Goal: Task Accomplishment & Management: Use online tool/utility

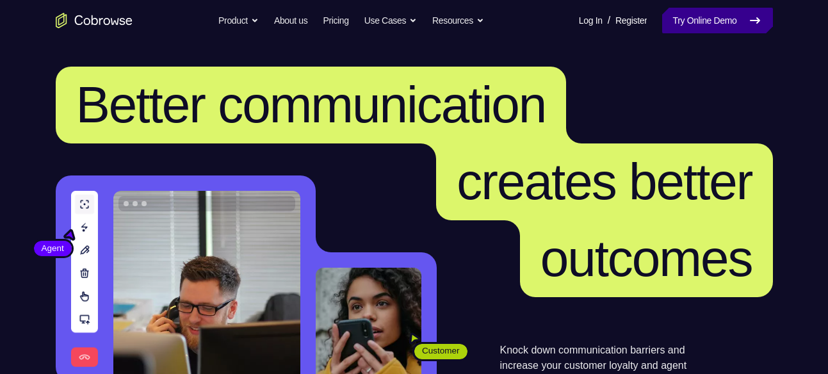
click at [693, 15] on link "Try Online Demo" at bounding box center [717, 21] width 110 height 26
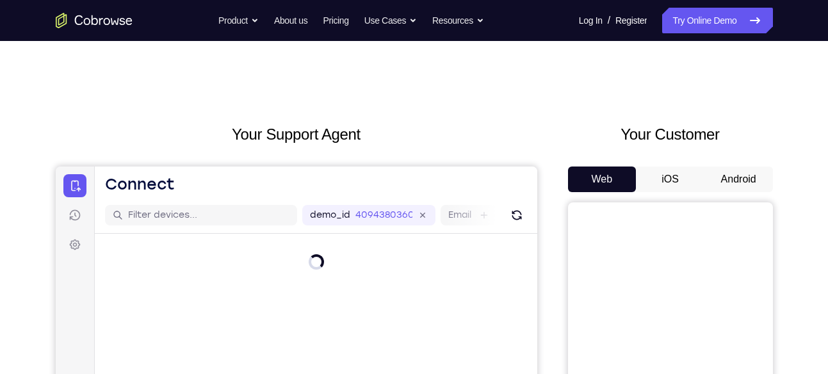
click at [728, 186] on button "Android" at bounding box center [738, 179] width 68 height 26
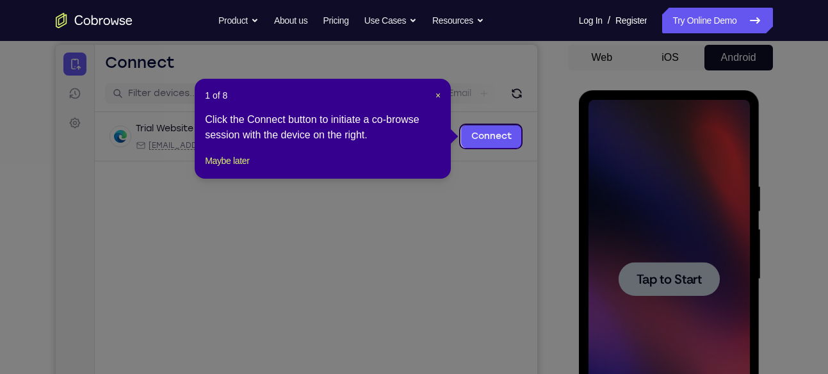
scroll to position [121, 0]
click at [442, 96] on div "1 of 8 × Click the Connect button to initiate a co-browse session with the devi…" at bounding box center [323, 129] width 256 height 100
click at [440, 96] on span "×" at bounding box center [437, 96] width 5 height 10
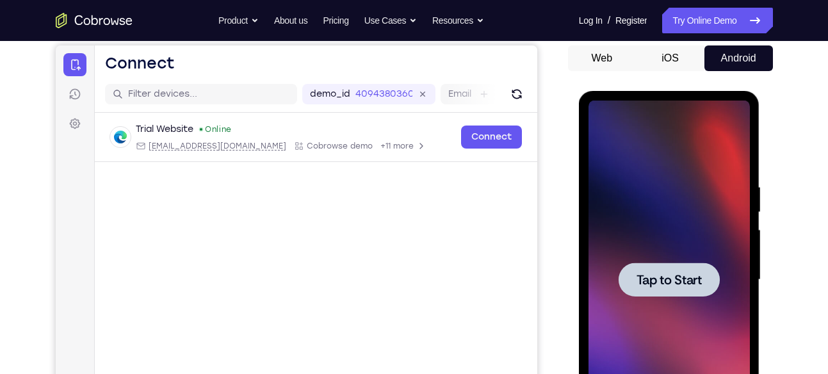
click at [644, 273] on span "Tap to Start" at bounding box center [668, 279] width 65 height 13
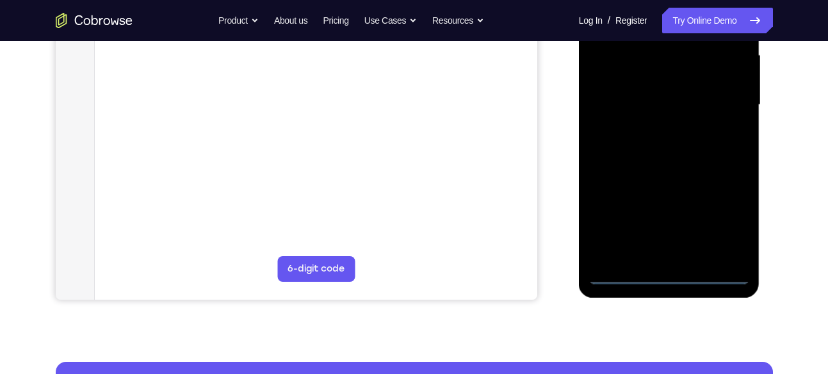
scroll to position [303, 0]
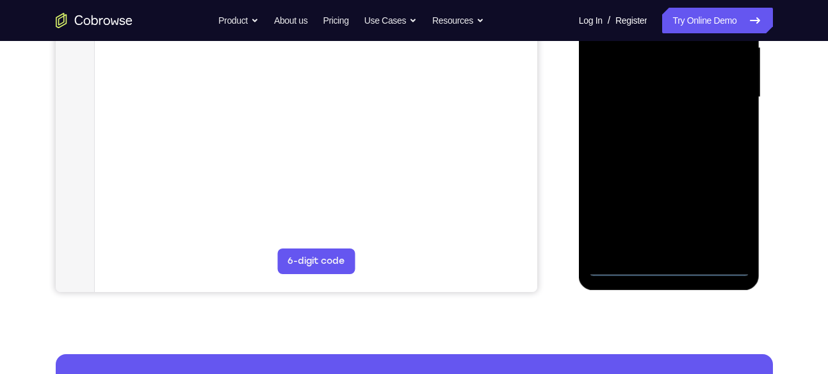
click at [668, 262] on div at bounding box center [668, 97] width 161 height 358
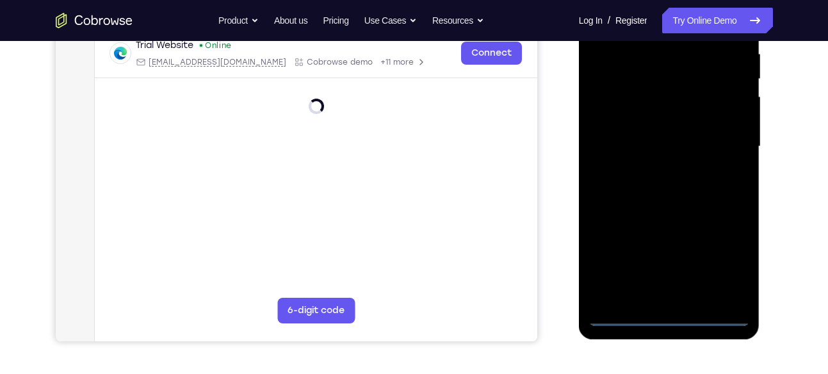
scroll to position [253, 0]
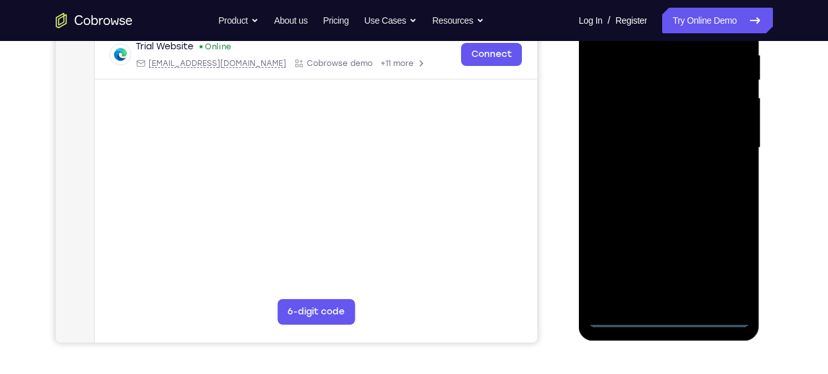
click at [721, 260] on div at bounding box center [668, 148] width 161 height 358
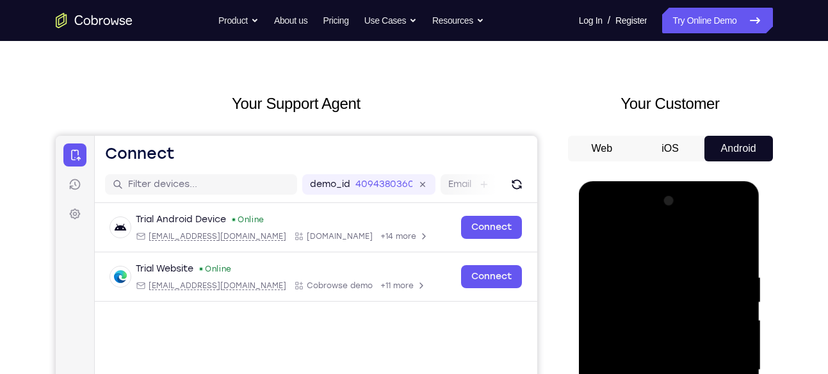
scroll to position [38, 0]
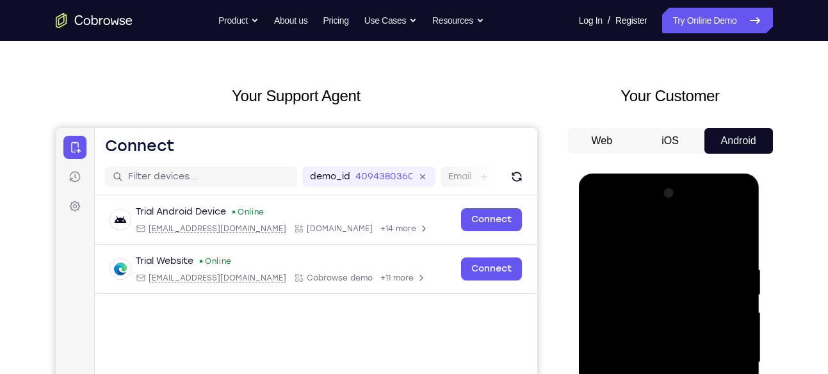
click at [629, 238] on div at bounding box center [668, 362] width 161 height 358
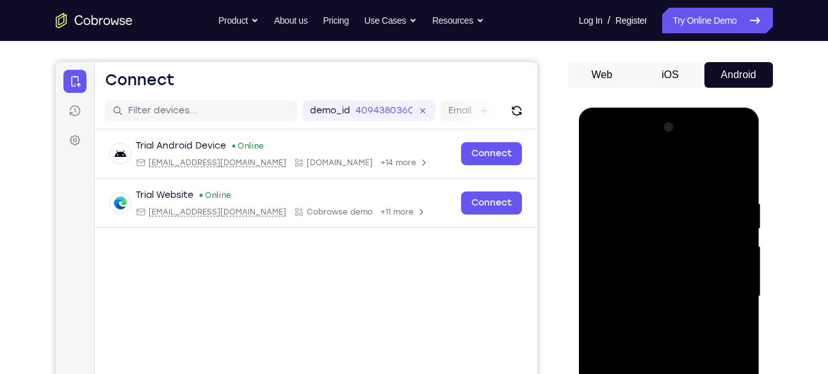
scroll to position [106, 0]
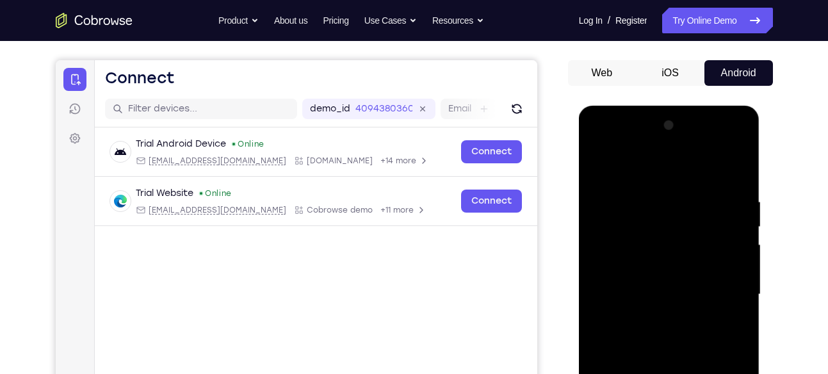
click at [721, 287] on div at bounding box center [668, 294] width 161 height 358
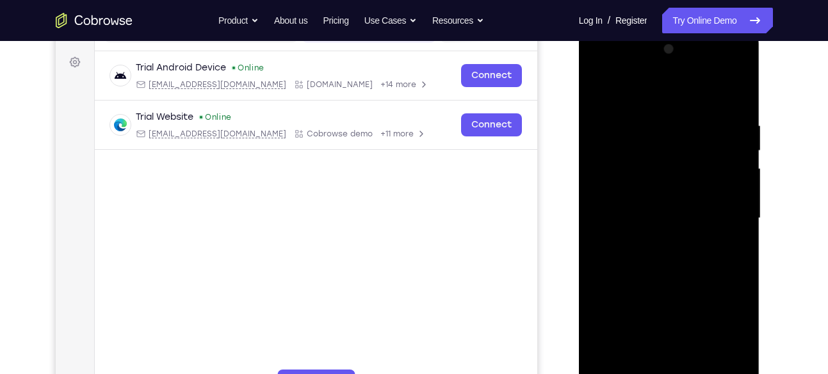
scroll to position [184, 0]
click at [650, 241] on div at bounding box center [668, 217] width 161 height 358
click at [664, 203] on div at bounding box center [668, 217] width 161 height 358
click at [666, 236] on div at bounding box center [668, 217] width 161 height 358
click at [656, 155] on div at bounding box center [668, 217] width 161 height 358
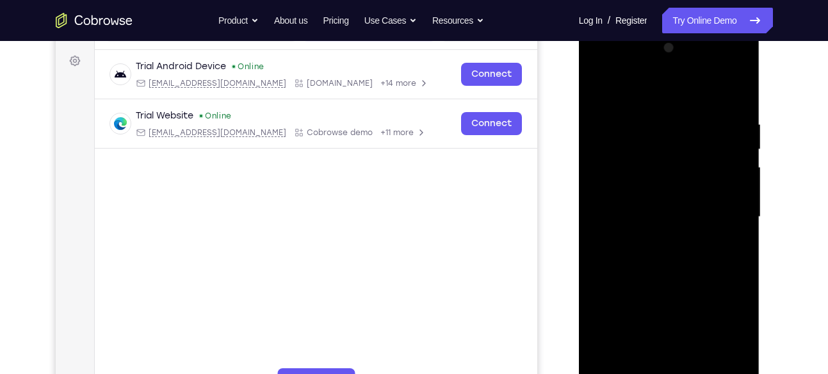
click at [648, 179] on div at bounding box center [668, 217] width 161 height 358
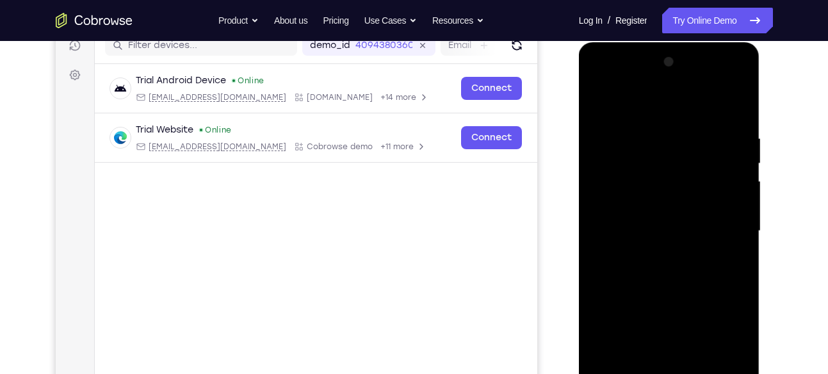
click at [625, 171] on div at bounding box center [668, 231] width 161 height 358
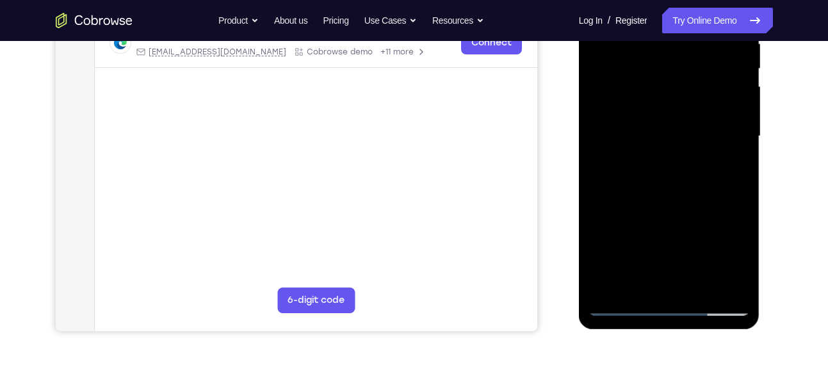
scroll to position [267, 0]
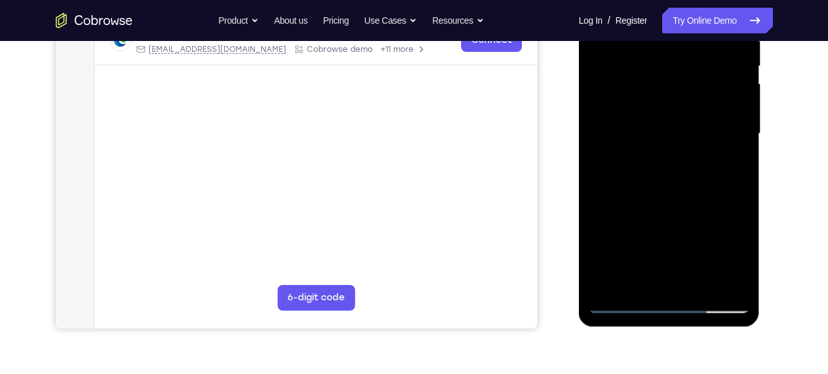
click at [606, 283] on div at bounding box center [668, 134] width 161 height 358
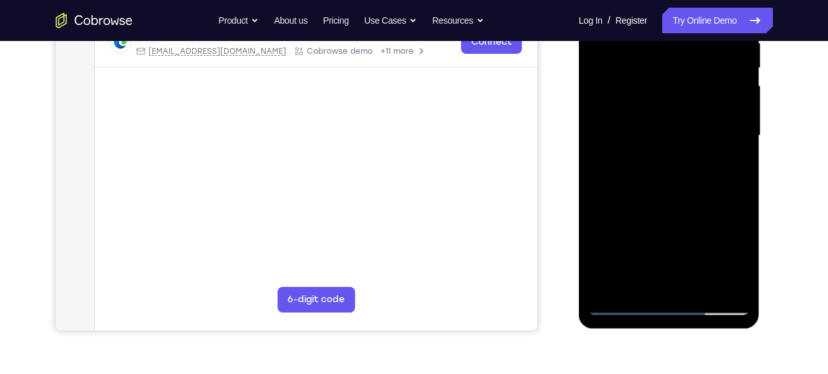
scroll to position [266, 0]
click at [638, 280] on div at bounding box center [668, 135] width 161 height 358
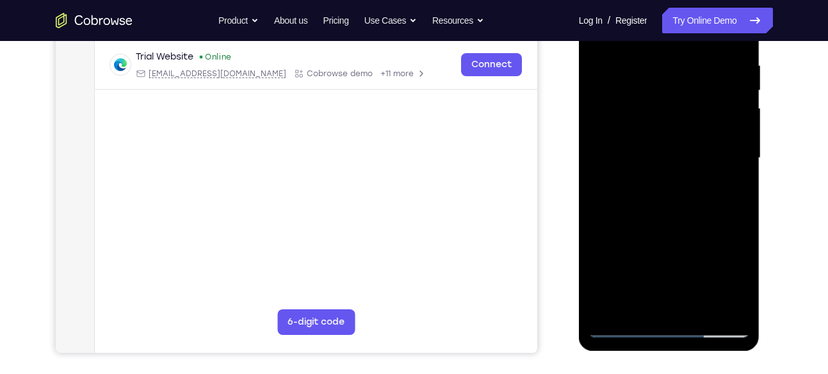
scroll to position [291, 0]
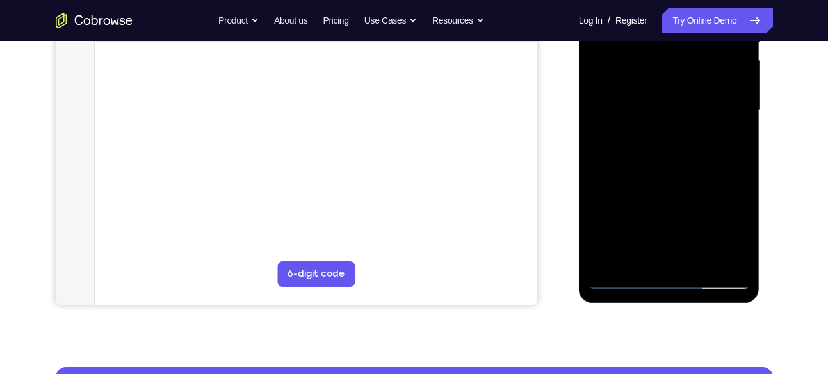
click at [659, 200] on div at bounding box center [668, 110] width 161 height 358
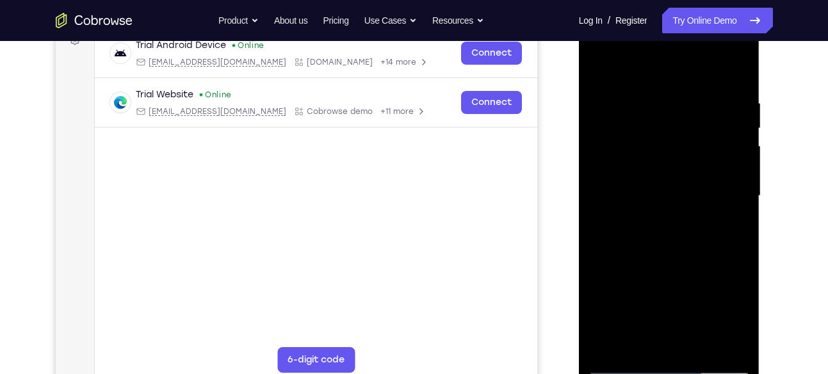
scroll to position [205, 0]
click at [661, 184] on div at bounding box center [668, 195] width 161 height 358
click at [661, 170] on div at bounding box center [668, 195] width 161 height 358
click at [704, 191] on div at bounding box center [668, 195] width 161 height 358
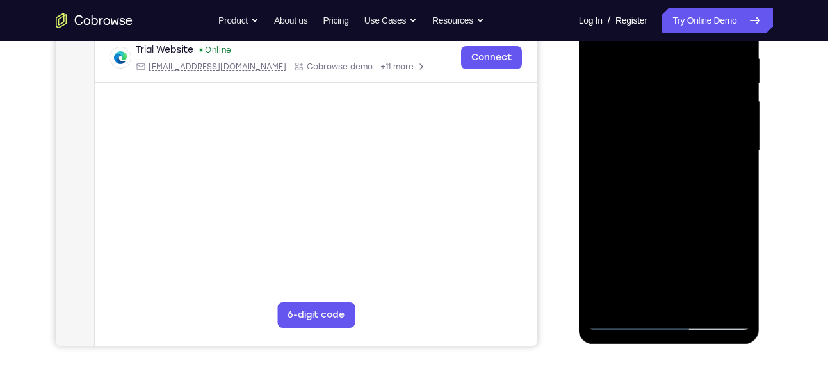
scroll to position [211, 0]
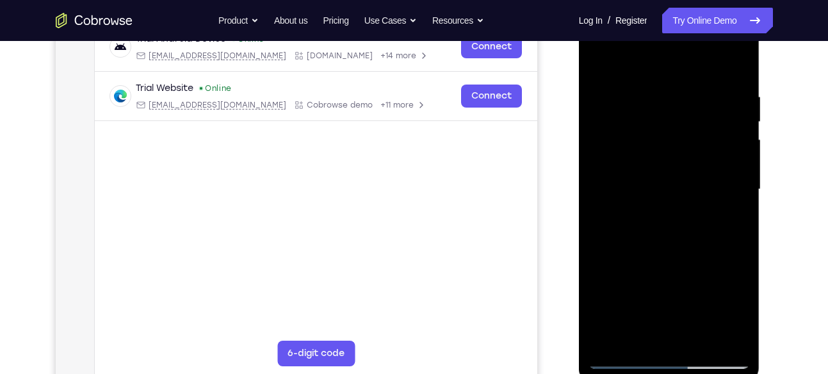
click at [673, 228] on div at bounding box center [668, 189] width 161 height 358
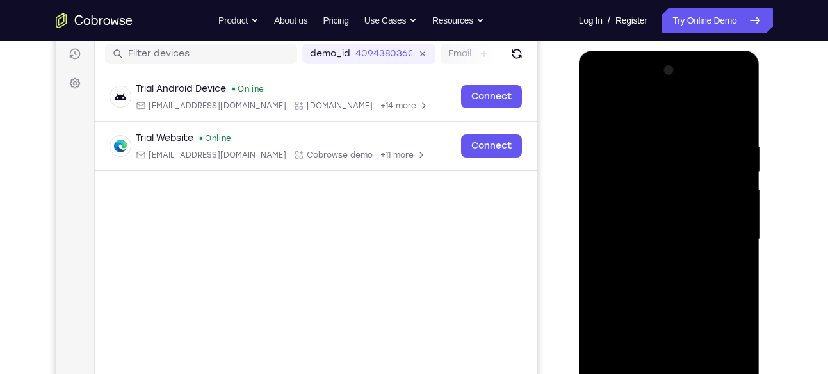
scroll to position [160, 0]
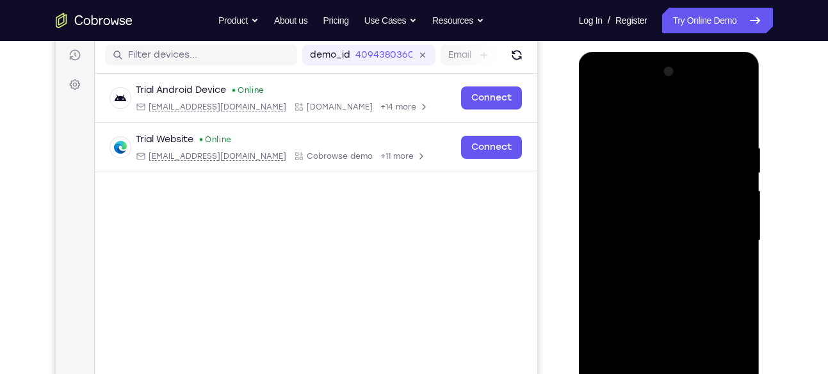
click at [671, 273] on div at bounding box center [668, 240] width 161 height 358
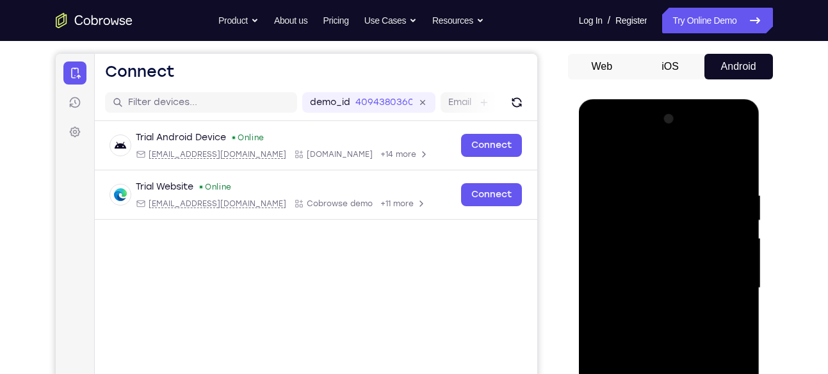
scroll to position [112, 0]
click at [668, 203] on div at bounding box center [668, 288] width 161 height 358
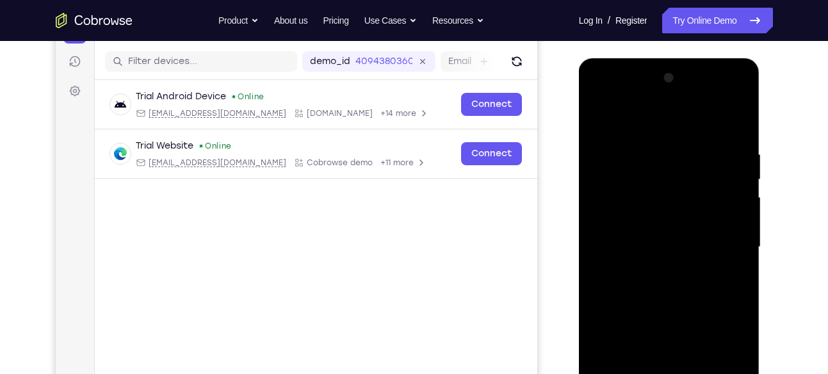
scroll to position [152, 0]
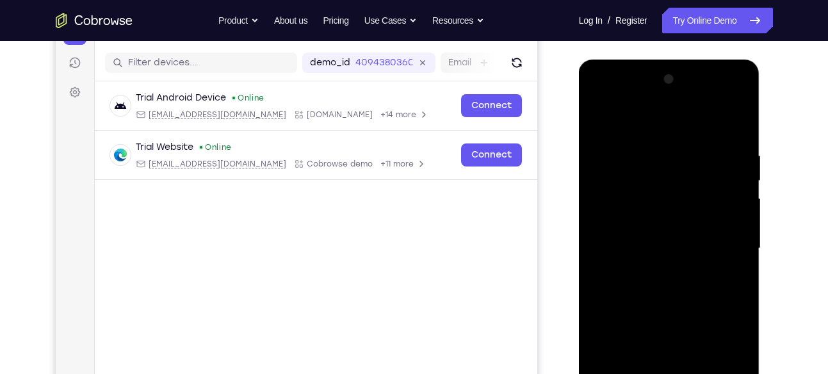
click at [657, 102] on div at bounding box center [668, 248] width 161 height 358
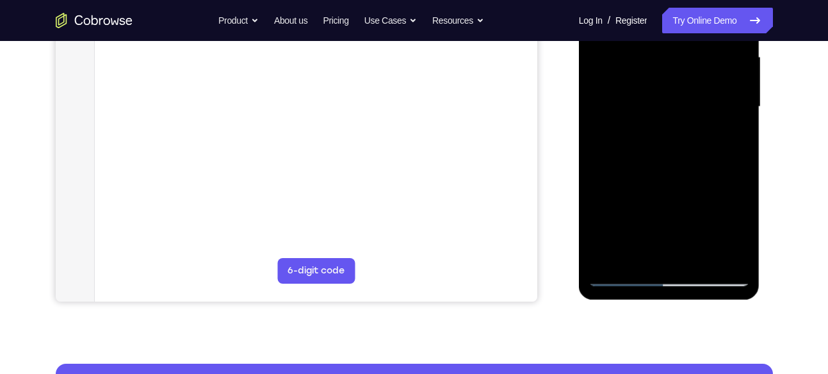
scroll to position [296, 0]
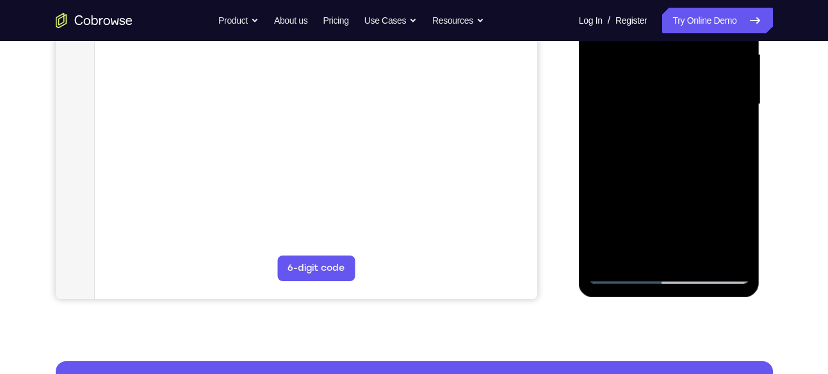
click at [607, 257] on div at bounding box center [668, 104] width 161 height 358
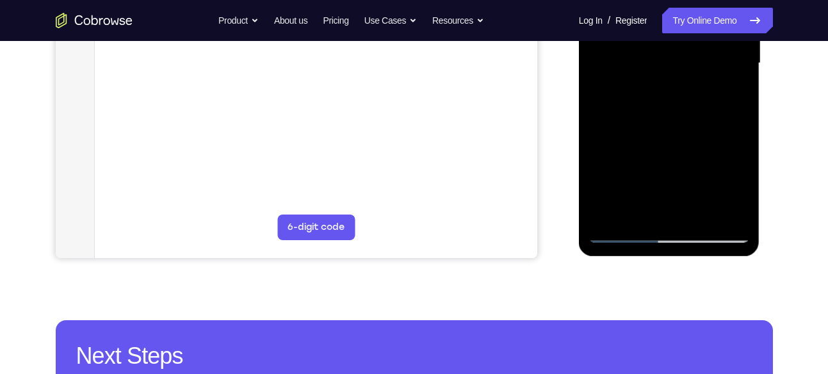
scroll to position [341, 0]
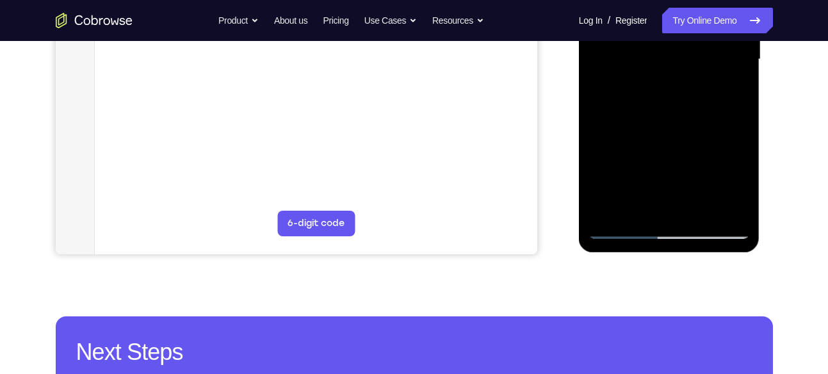
click at [607, 211] on div at bounding box center [668, 59] width 161 height 358
click at [729, 209] on div at bounding box center [668, 59] width 161 height 358
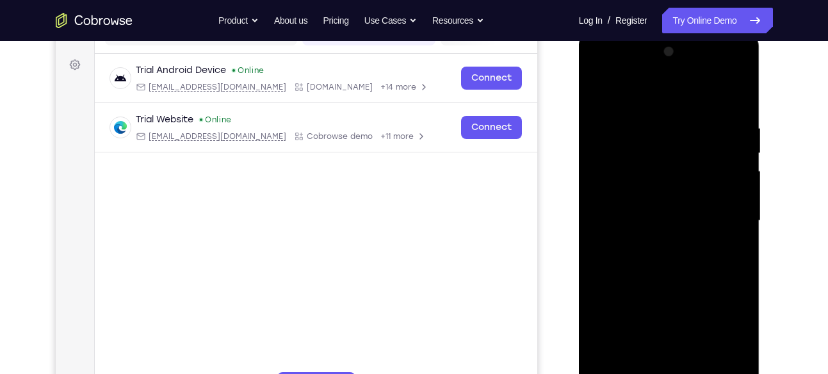
scroll to position [176, 0]
